Goal: Navigation & Orientation: Find specific page/section

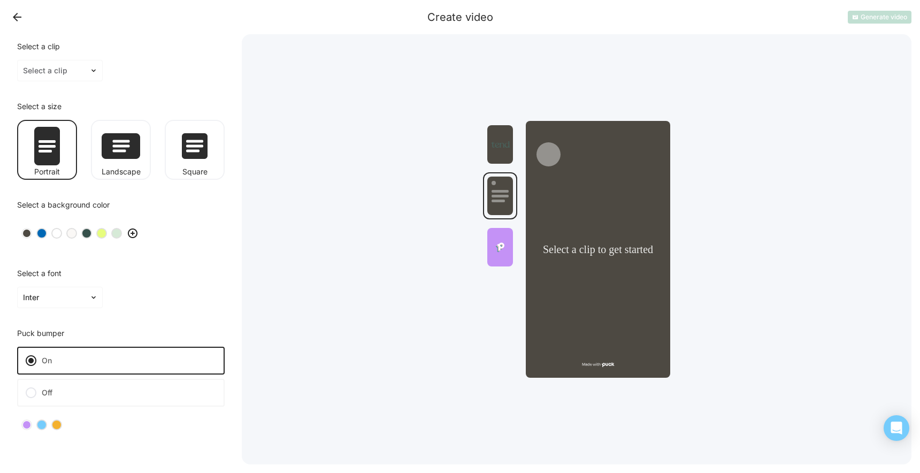
click at [11, 15] on button "Back" at bounding box center [17, 17] width 17 height 17
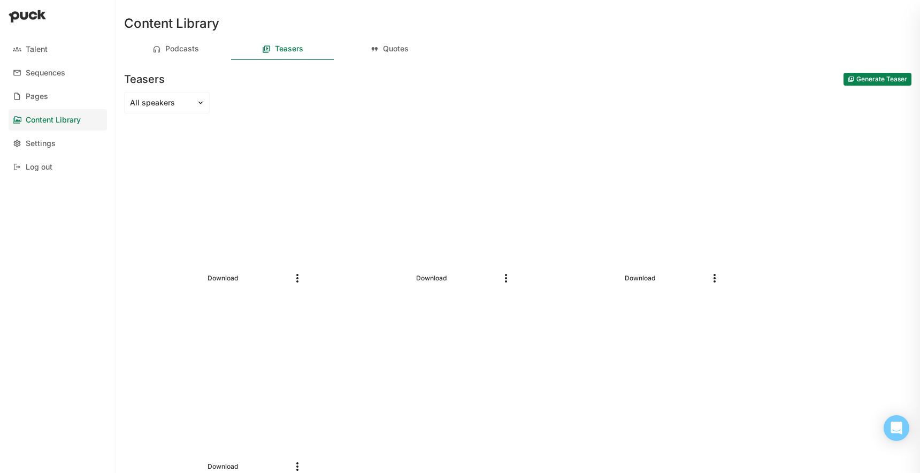
click at [77, 118] on div "Content Library" at bounding box center [53, 120] width 55 height 9
click at [178, 56] on div "Podcasts" at bounding box center [175, 49] width 103 height 21
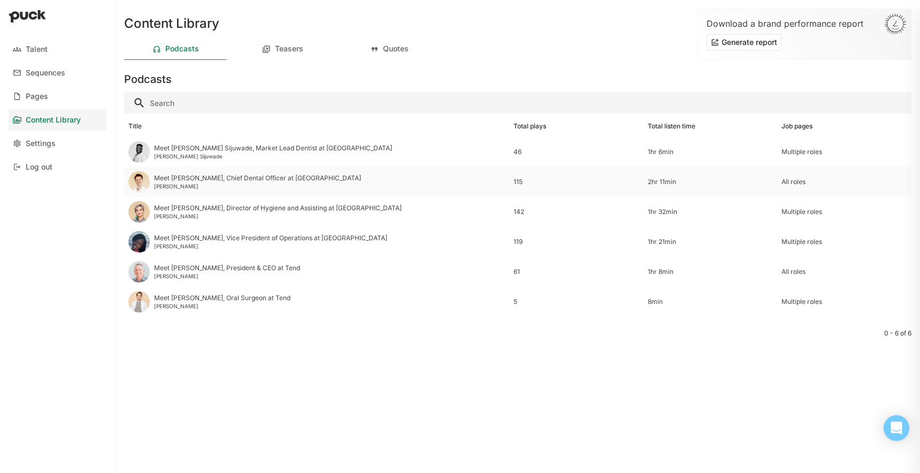
click at [198, 178] on div "Meet [PERSON_NAME], Chief Dental Officer at [GEOGRAPHIC_DATA]" at bounding box center [257, 177] width 207 height 7
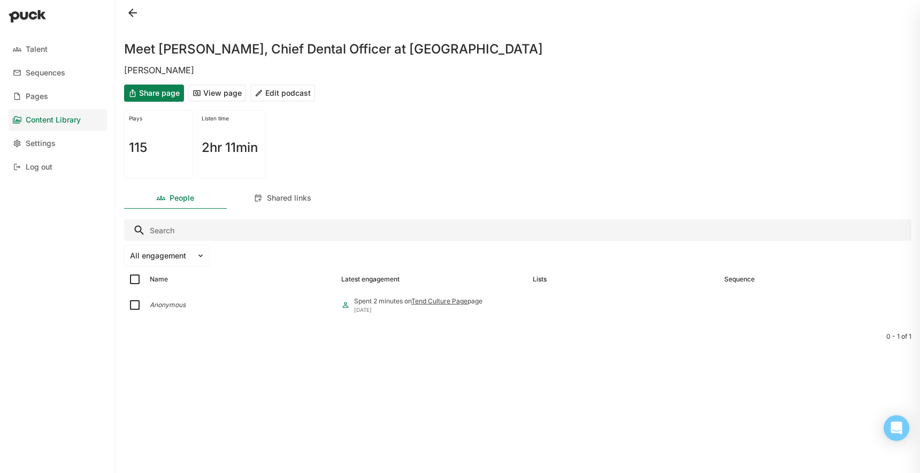
click at [222, 95] on button "View page" at bounding box center [217, 93] width 58 height 17
